Goal: Use online tool/utility: Use online tool/utility

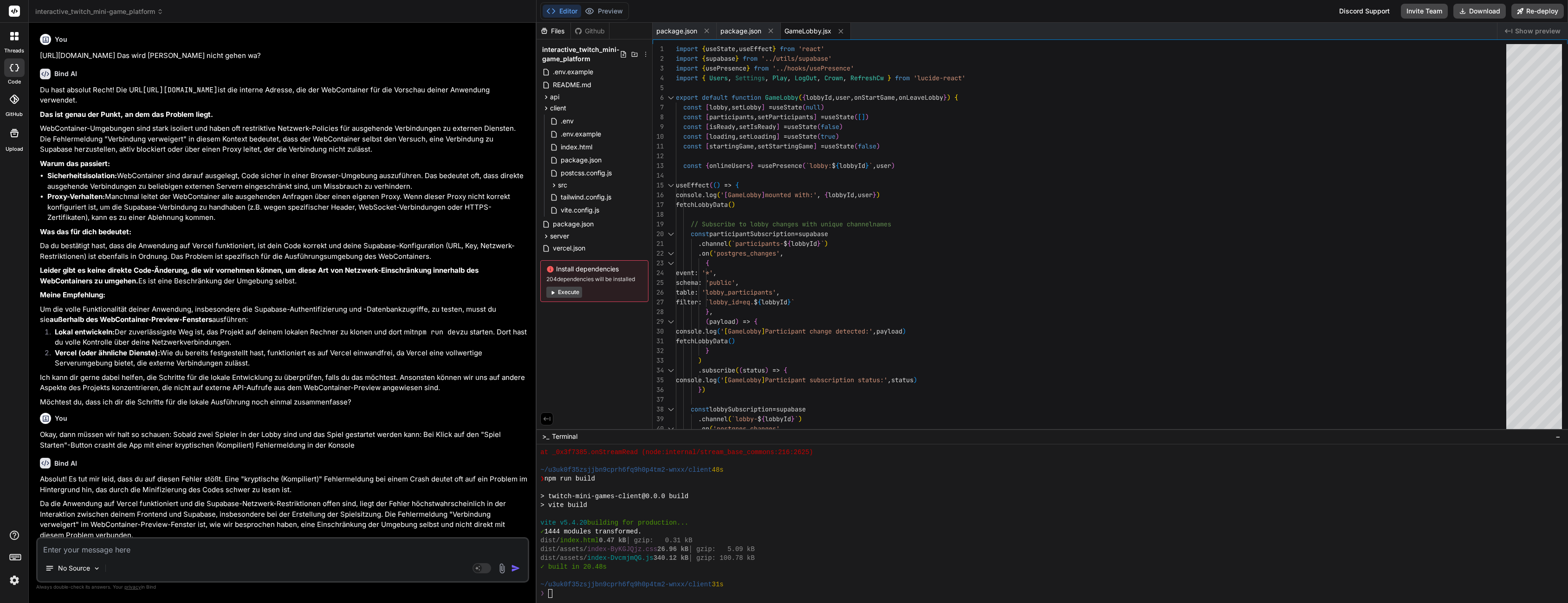
scroll to position [467, 0]
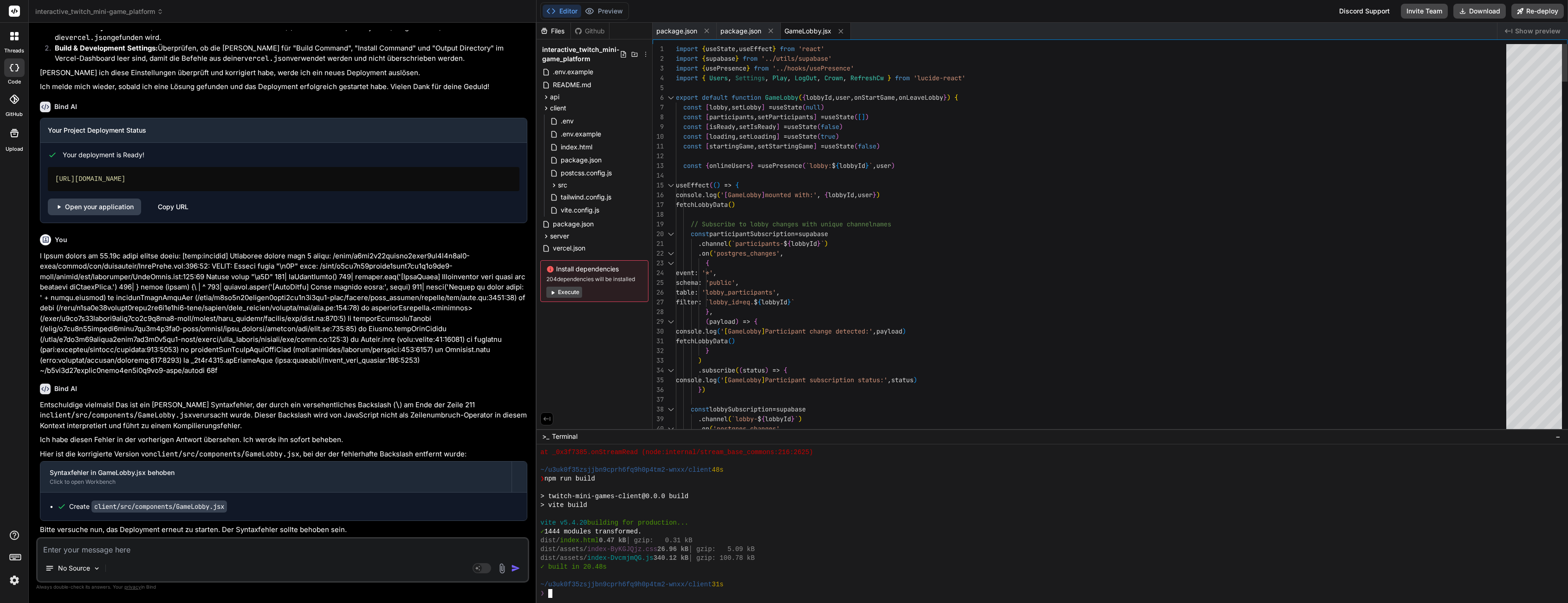
type textarea "fetchLobbyData() } ) .subscribe((status) => { console.log('[GameLobby] Particip…"
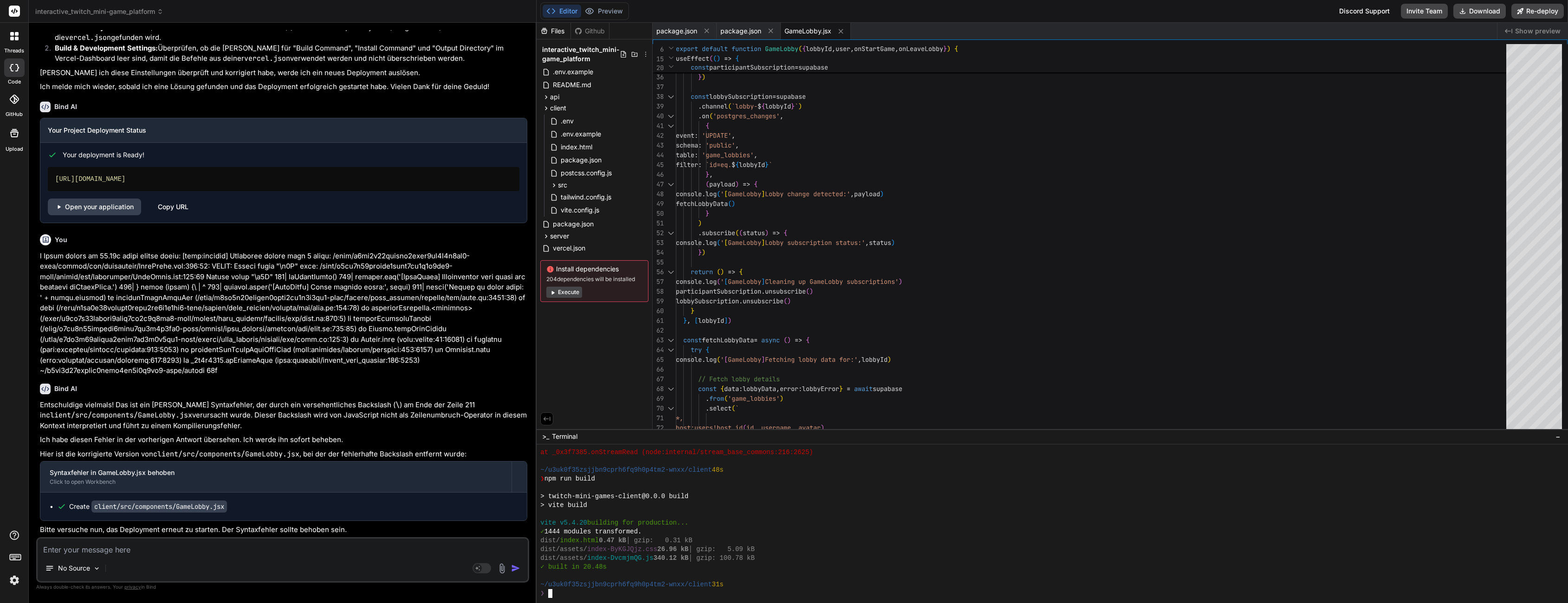
click at [603, 484] on div at bounding box center [1047, 488] width 1013 height 9
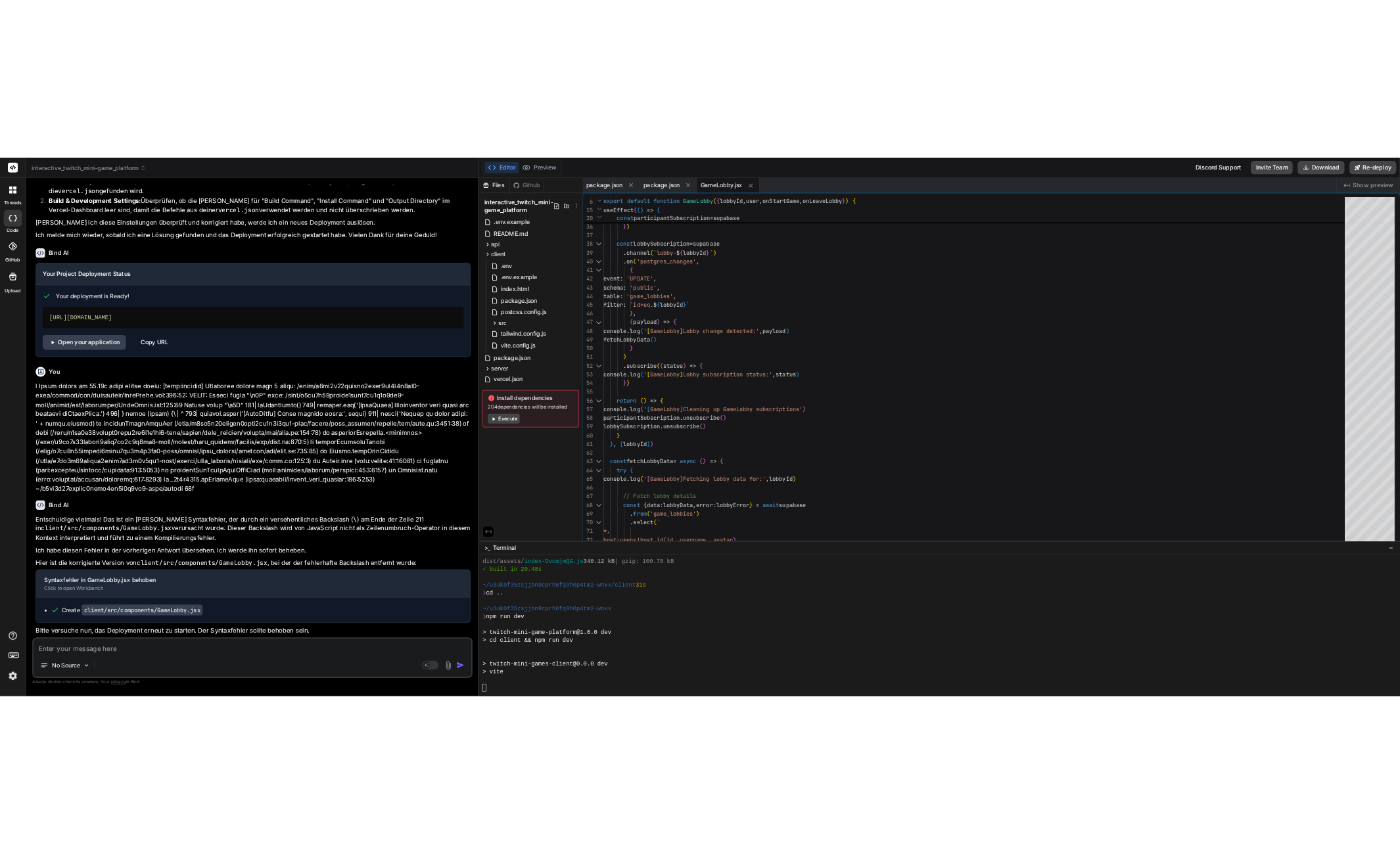
scroll to position [1012, 0]
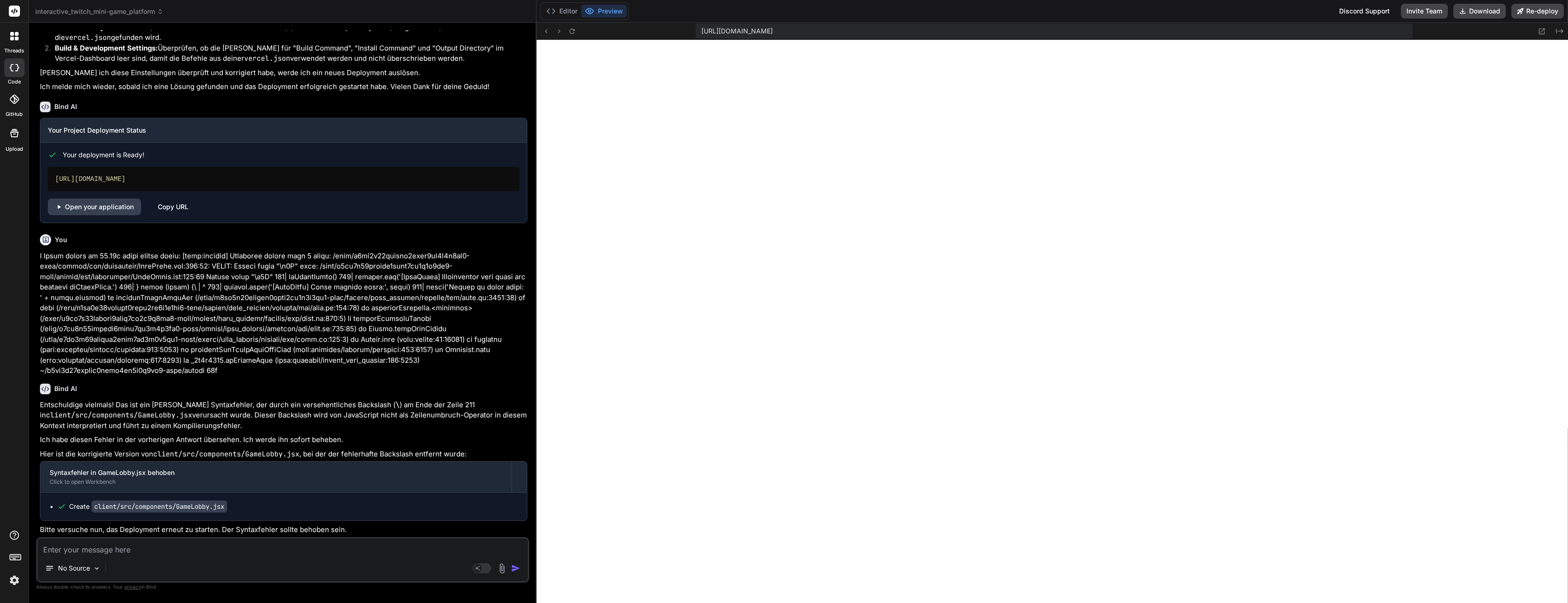
type textarea "x"
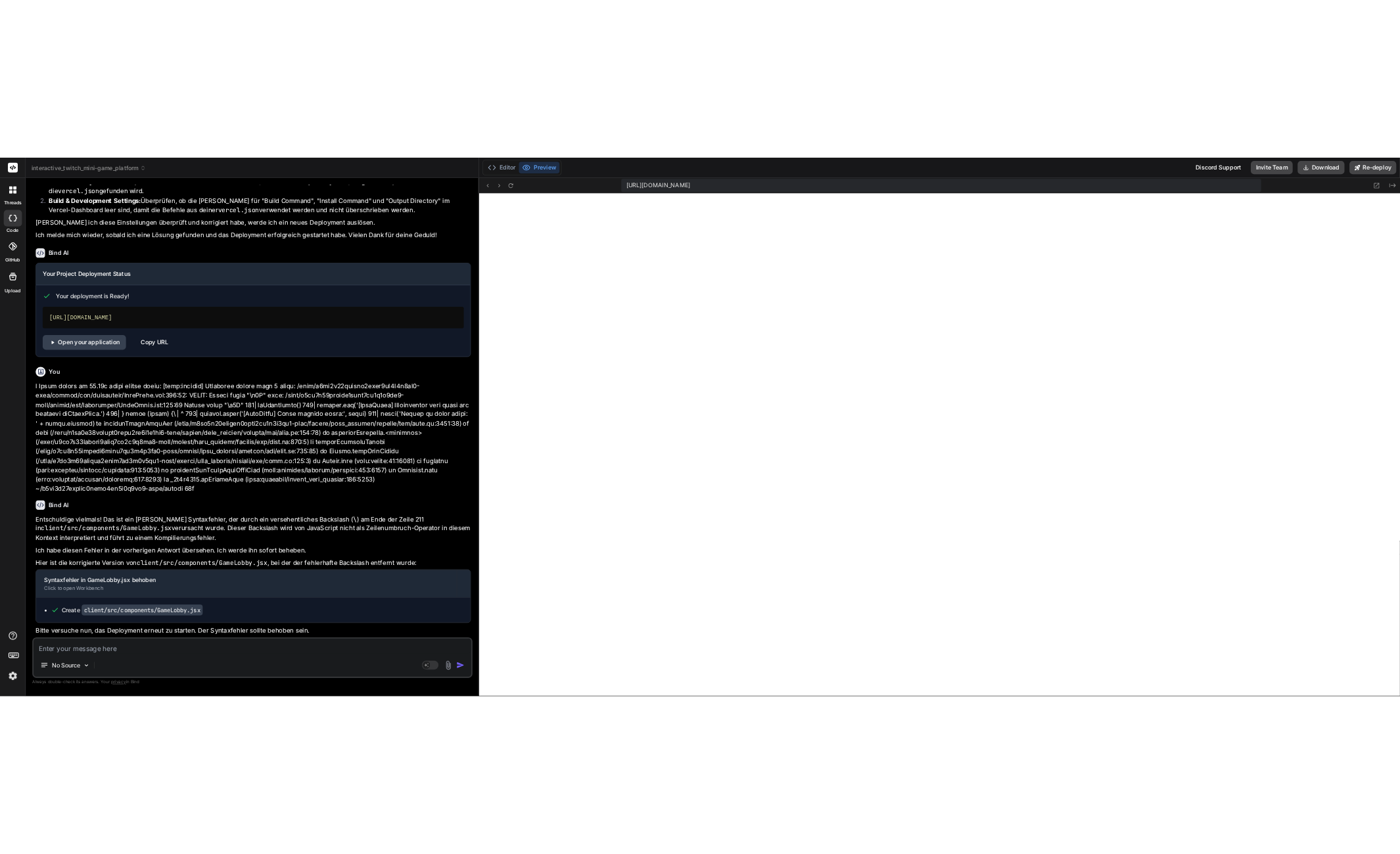
scroll to position [3651, 0]
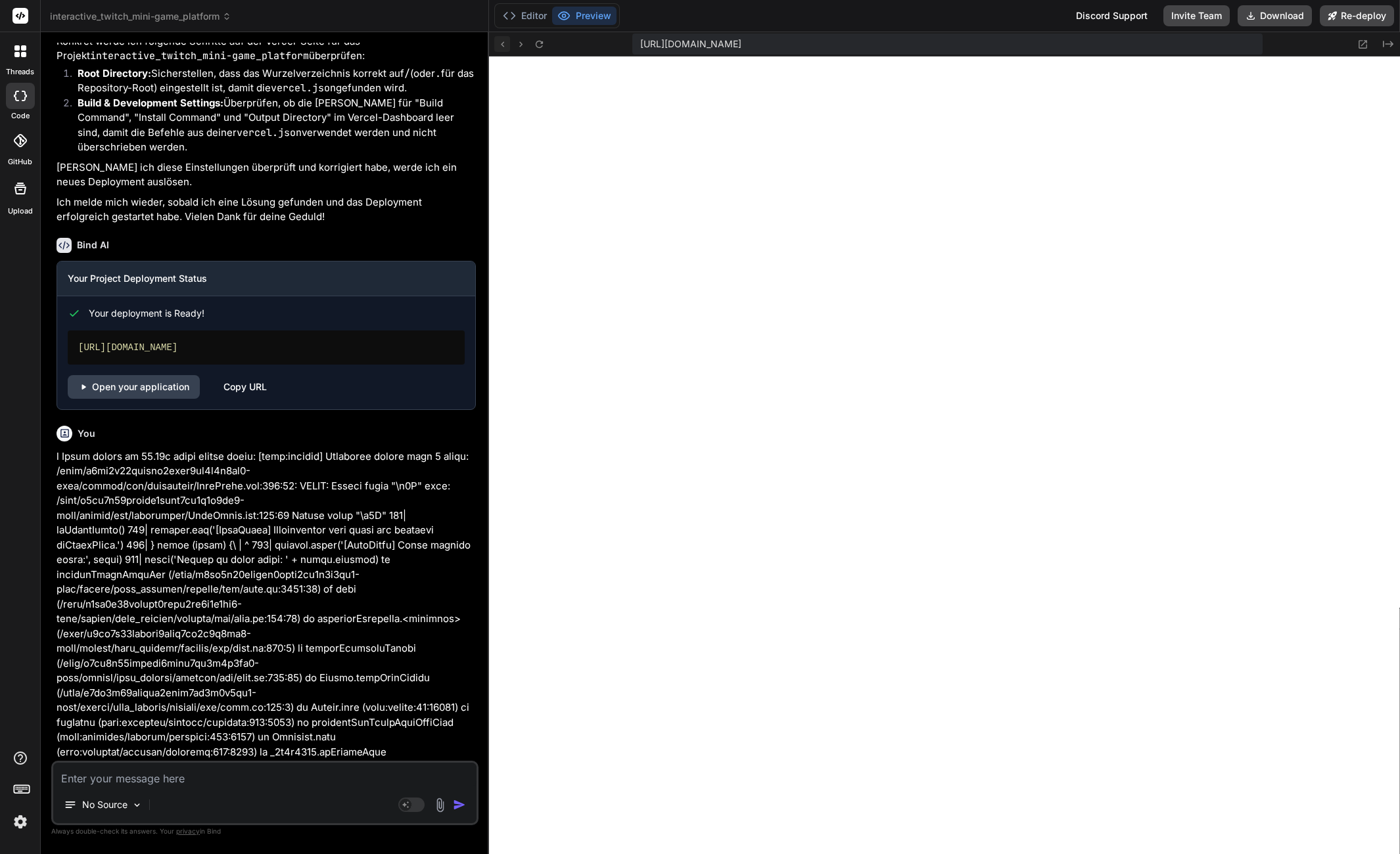
click at [506, 43] on icon at bounding box center [503, 44] width 11 height 11
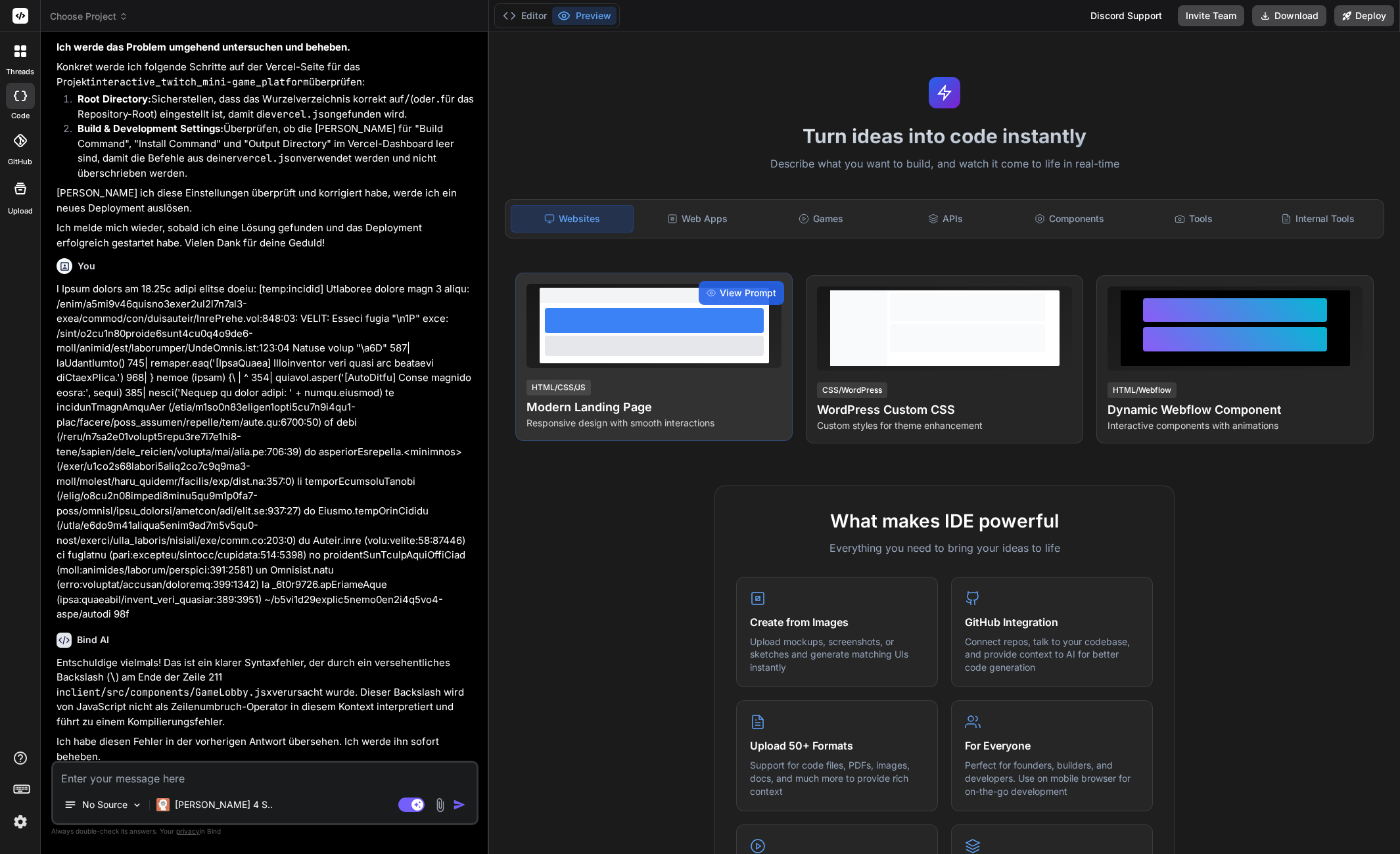
scroll to position [2900, 0]
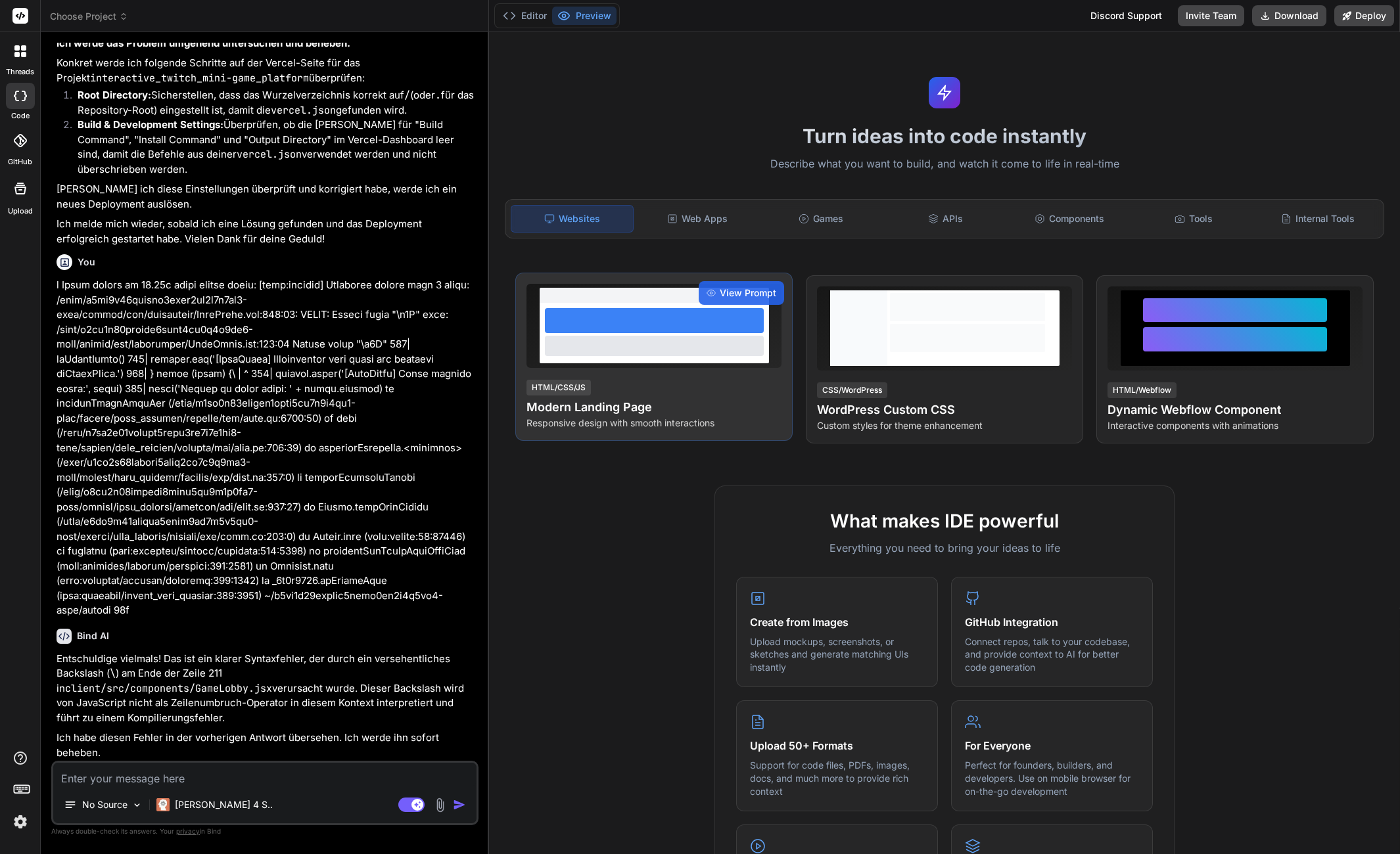
type textarea "x"
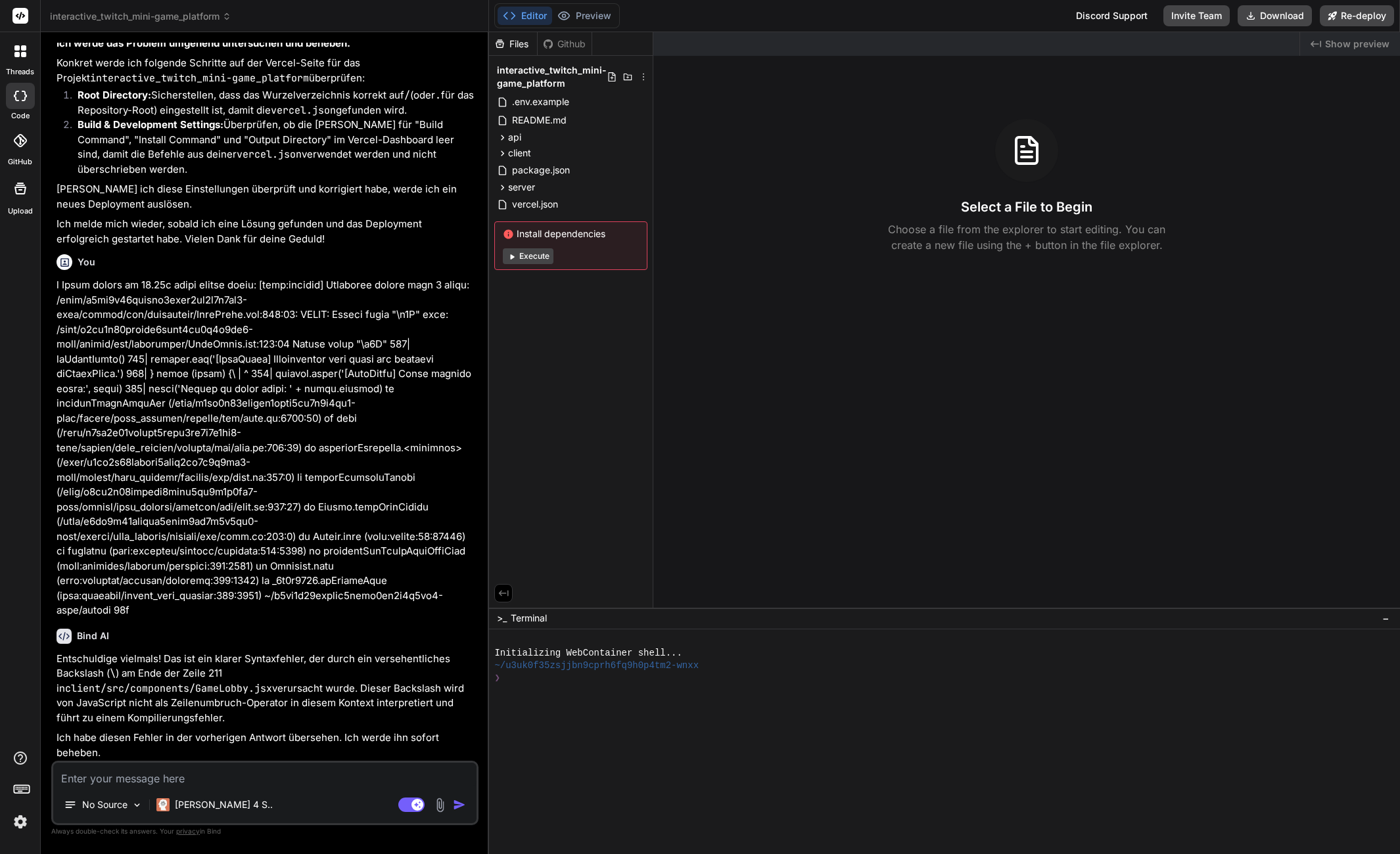
scroll to position [2980, 0]
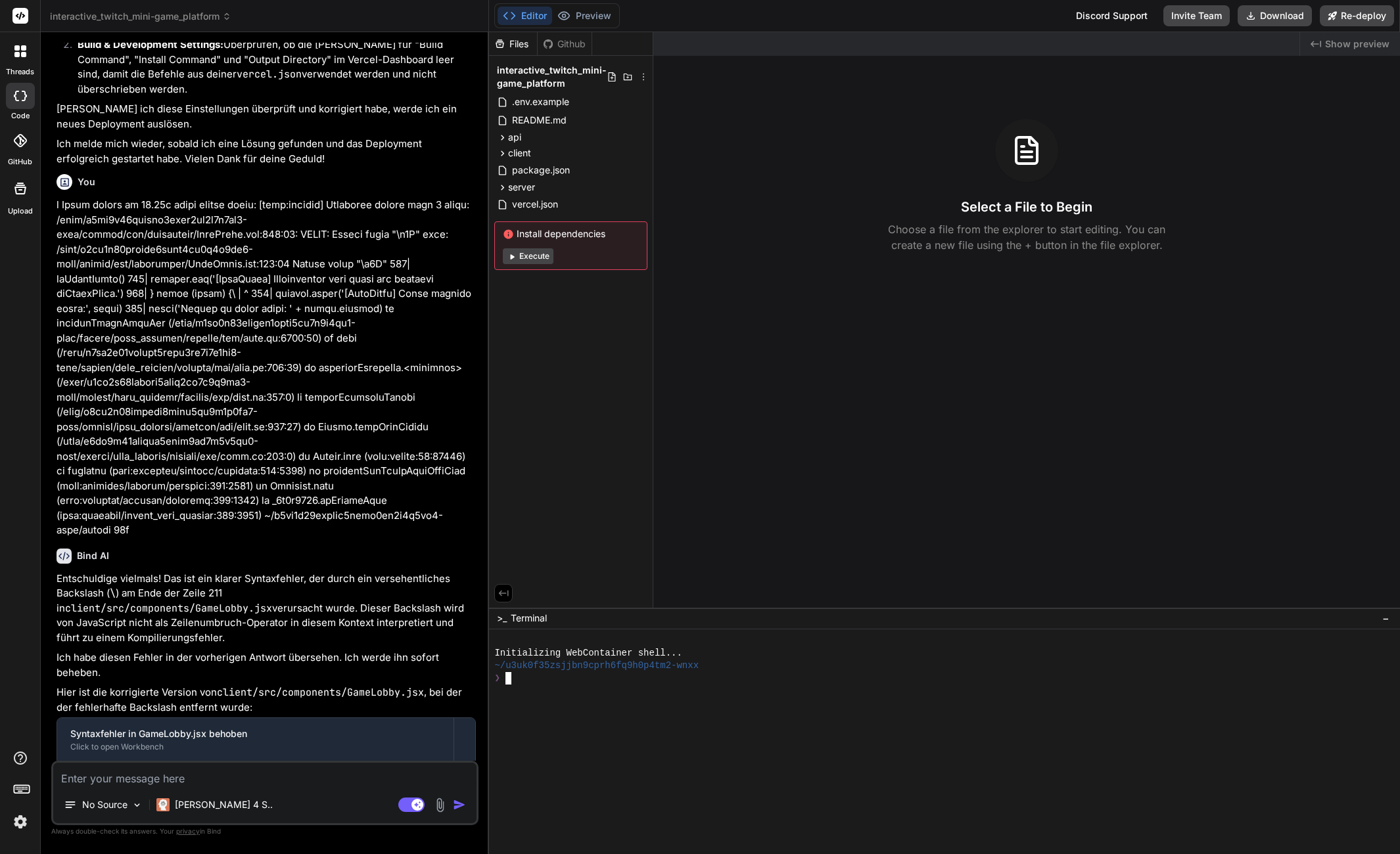
click at [625, 676] on div "❯" at bounding box center [937, 678] width 887 height 12
drag, startPoint x: 759, startPoint y: 704, endPoint x: 774, endPoint y: 680, distance: 28.3
click at [760, 707] on div at bounding box center [937, 703] width 887 height 12
click at [1309, 735] on div at bounding box center [937, 741] width 887 height 12
click at [1255, 727] on div at bounding box center [937, 728] width 887 height 12
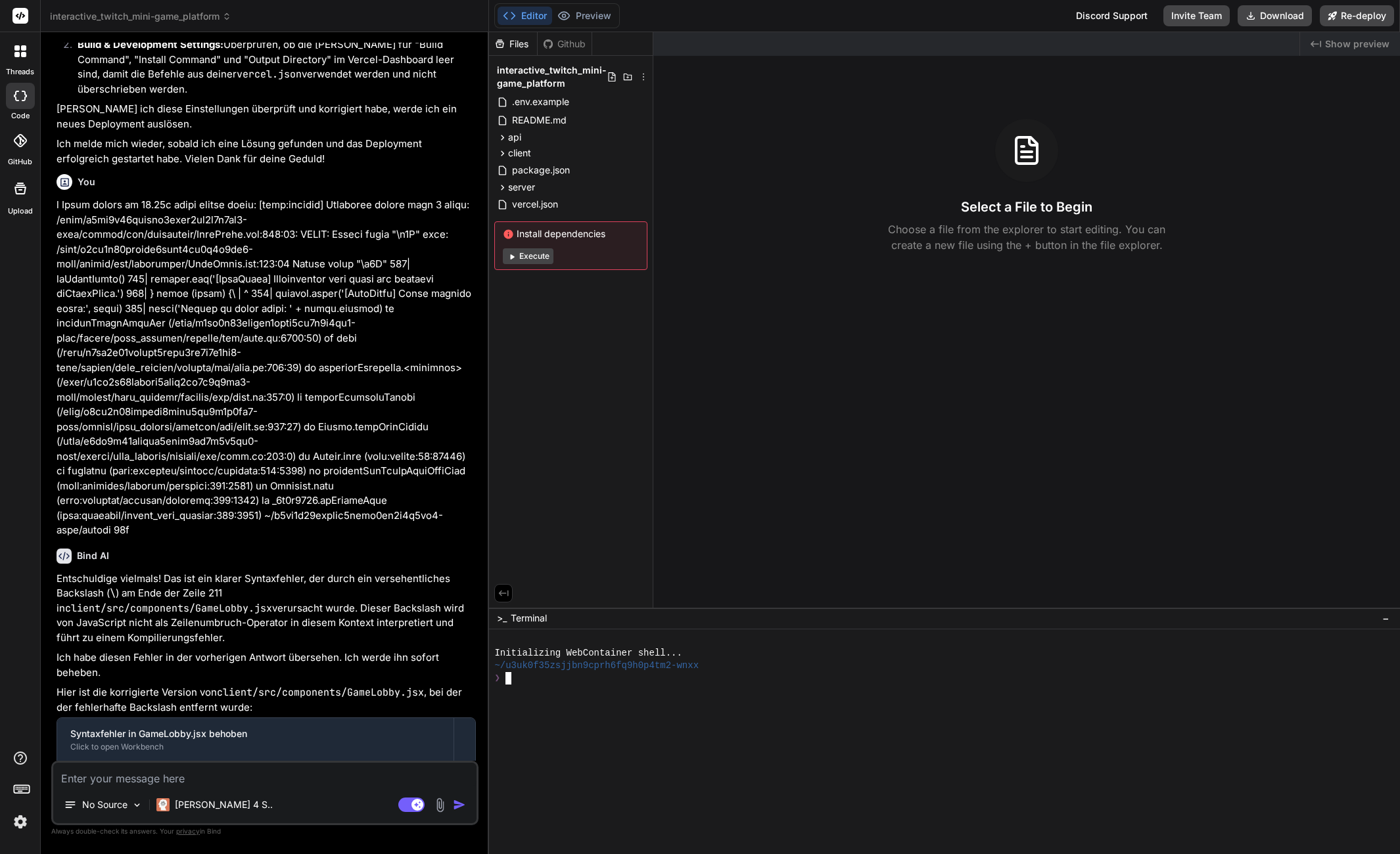
click at [656, 689] on div at bounding box center [937, 691] width 887 height 12
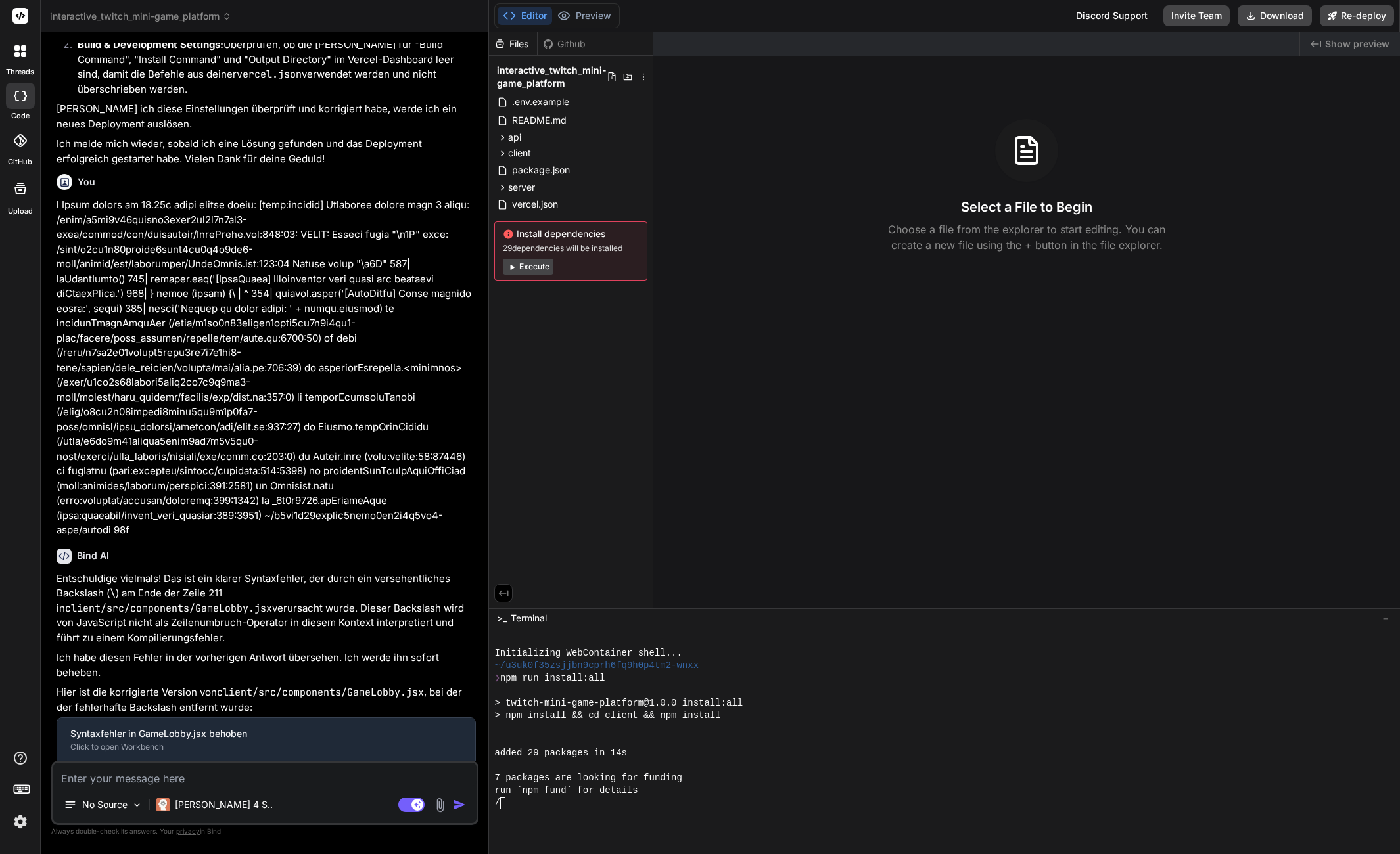
type textarea "x"
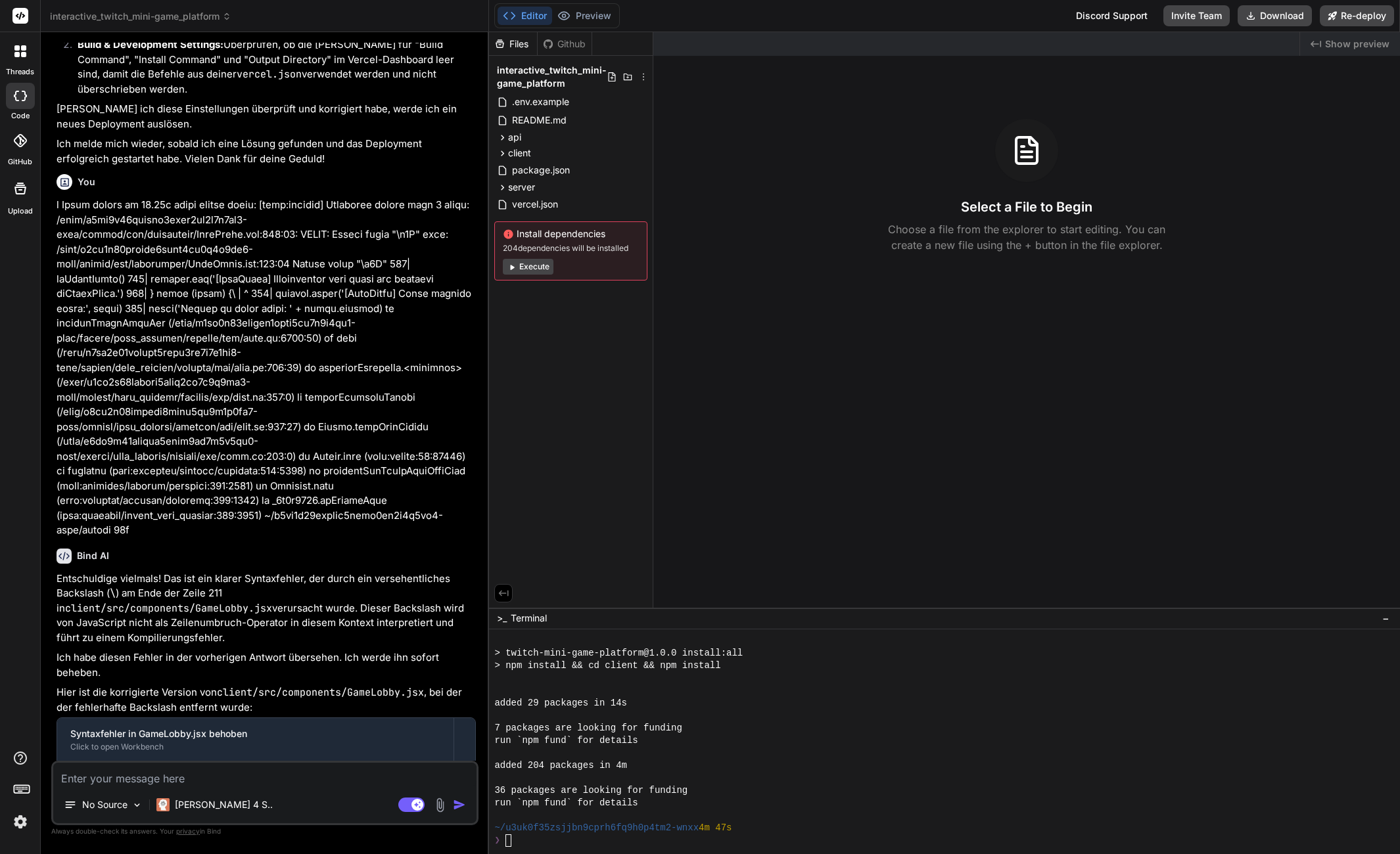
scroll to position [50, 0]
click at [824, 675] on div at bounding box center [937, 678] width 887 height 12
click at [816, 718] on div at bounding box center [937, 716] width 887 height 12
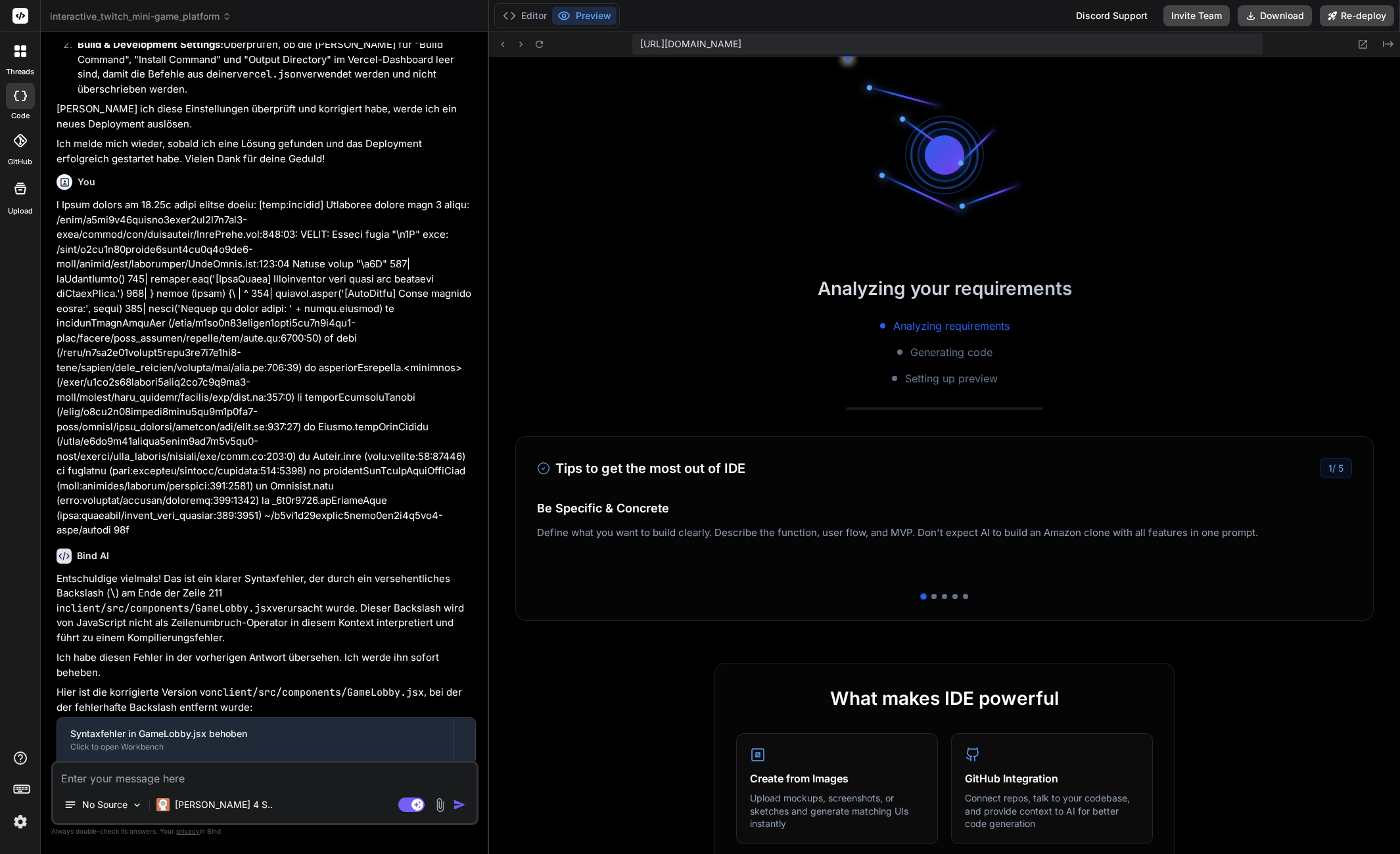
scroll to position [512, 0]
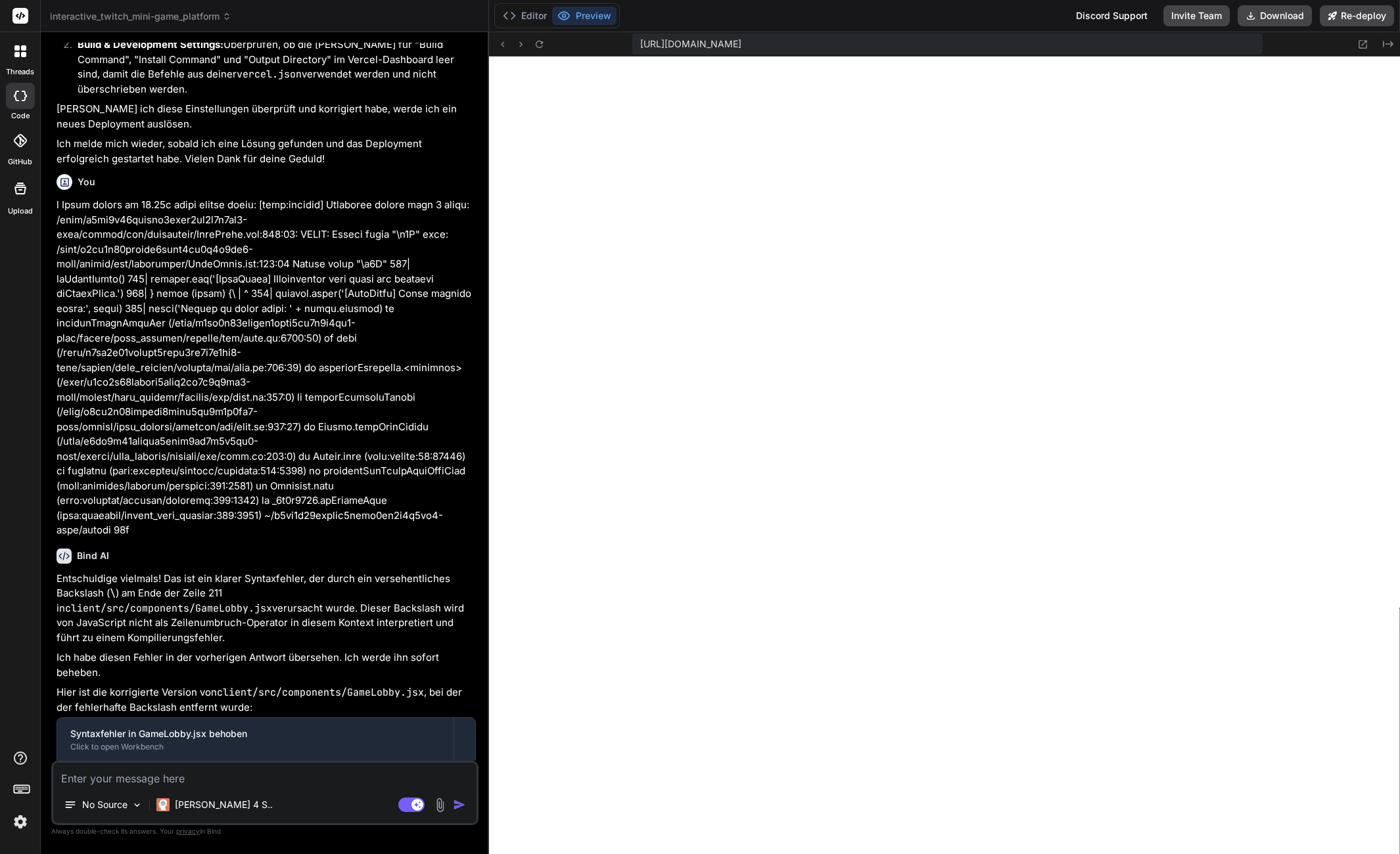
click at [532, 28] on div "Editor Preview" at bounding box center [557, 16] width 126 height 25
click at [533, 21] on button "Editor" at bounding box center [524, 16] width 54 height 18
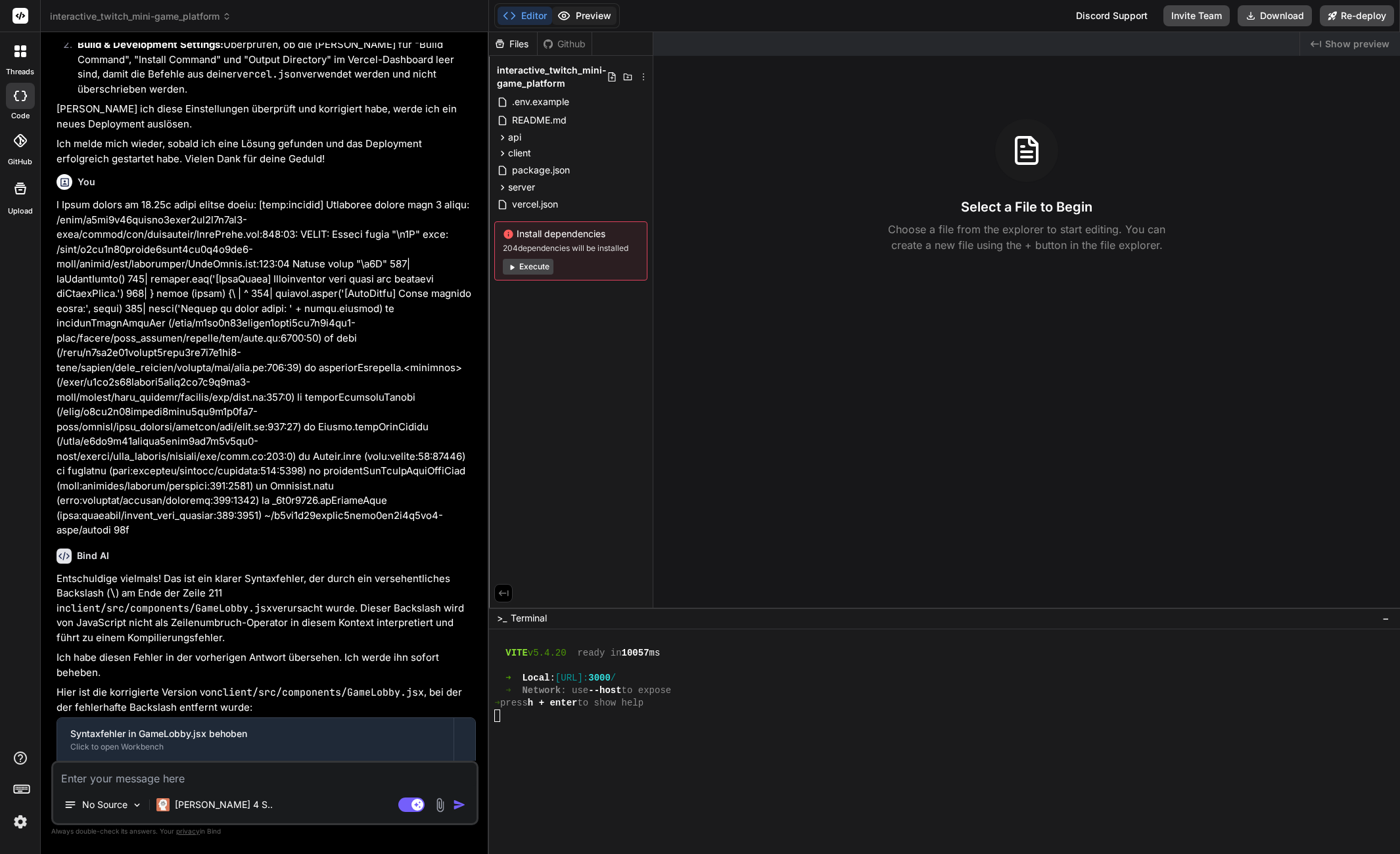
click at [585, 13] on button "Preview" at bounding box center [584, 16] width 65 height 18
